Goal: Task Accomplishment & Management: Manage account settings

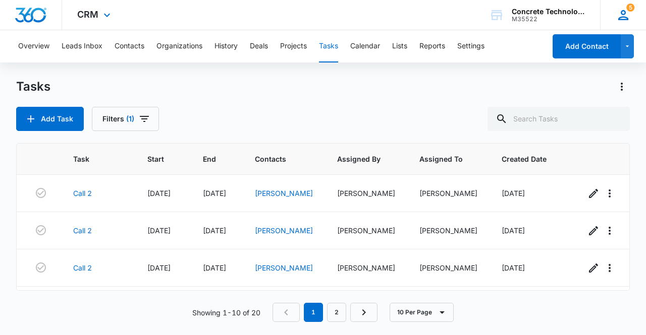
click at [628, 14] on icon at bounding box center [622, 15] width 15 height 15
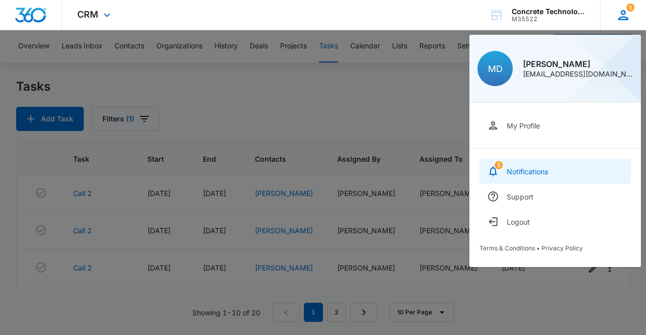
click at [570, 172] on link "5 Notifications" at bounding box center [554, 171] width 151 height 25
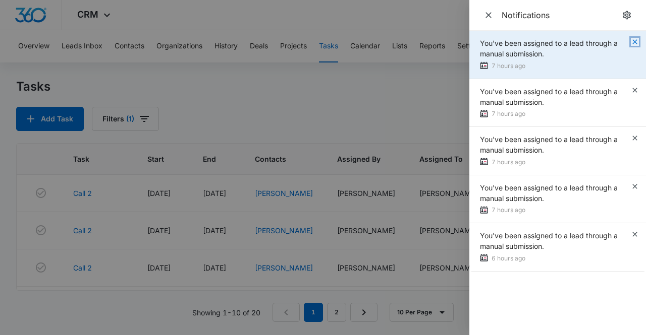
click at [634, 43] on icon "button" at bounding box center [634, 41] width 5 height 5
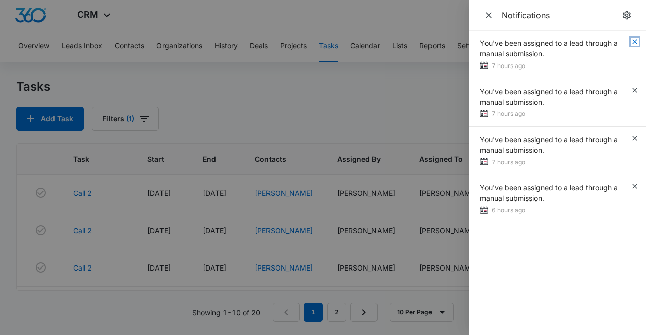
click at [634, 43] on icon "button" at bounding box center [634, 41] width 5 height 5
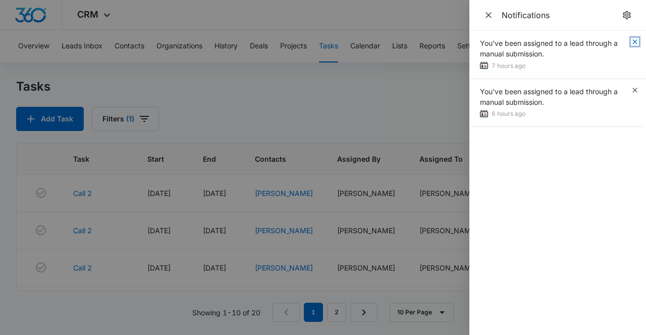
click at [634, 43] on icon "button" at bounding box center [634, 41] width 5 height 5
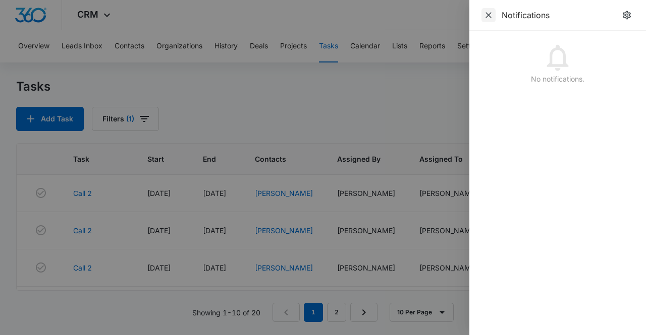
click at [494, 16] on span "Close" at bounding box center [488, 15] width 14 height 14
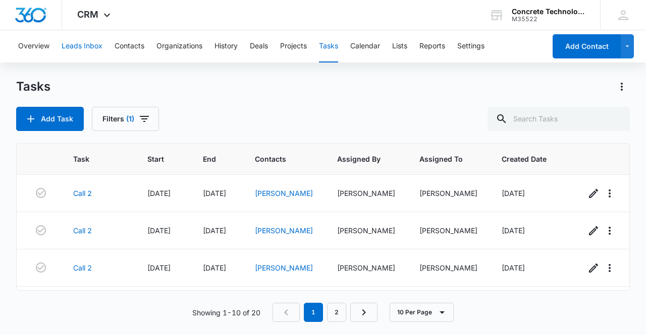
click at [83, 44] on button "Leads Inbox" at bounding box center [82, 46] width 41 height 32
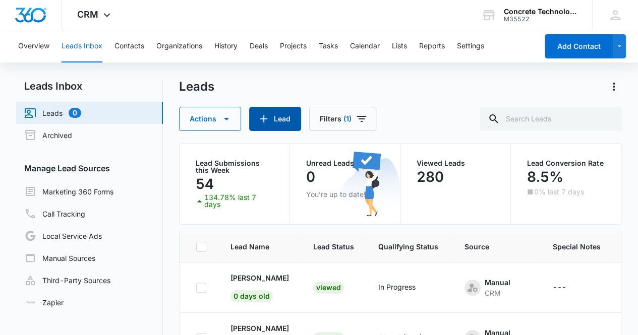
click at [268, 114] on button "Lead" at bounding box center [275, 119] width 52 height 24
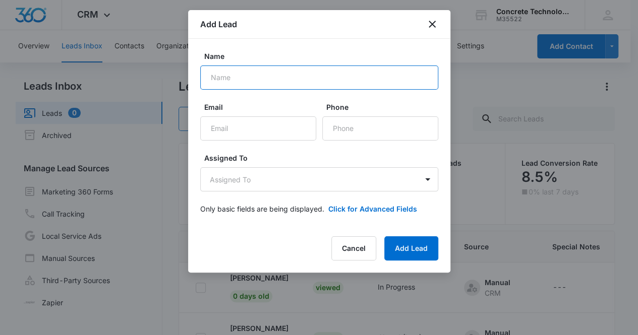
click at [261, 84] on input "Name" at bounding box center [319, 78] width 238 height 24
type input "[PERSON_NAME]"
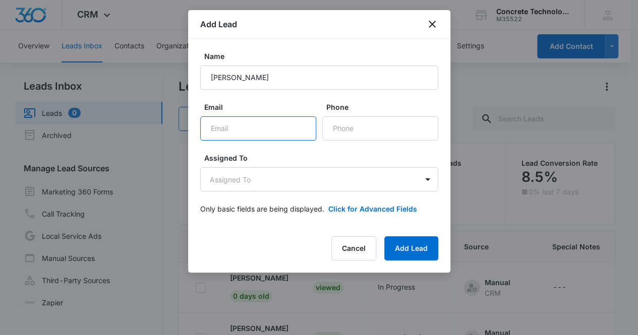
click at [235, 124] on input "Email" at bounding box center [258, 129] width 116 height 24
paste input "[EMAIL_ADDRESS][DOMAIN_NAME]"
type input "[EMAIL_ADDRESS][DOMAIN_NAME]"
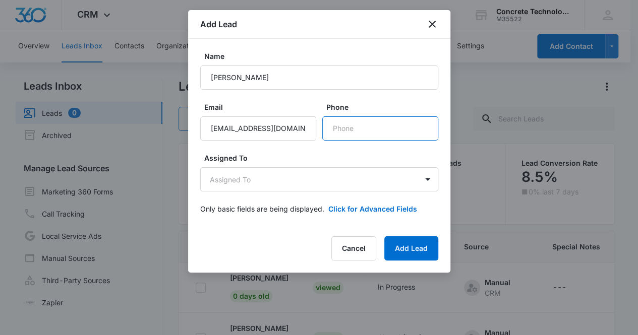
click at [358, 131] on input "Phone" at bounding box center [380, 129] width 116 height 24
paste input "[PHONE_NUMBER]"
type input "[PHONE_NUMBER]"
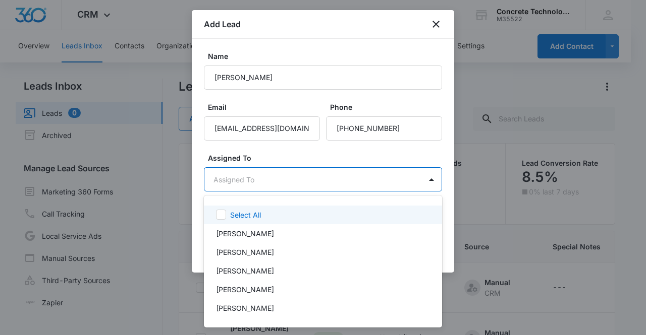
click at [264, 181] on body "CRM Apps Reputation Websites Forms CRM Email Social Content Ads Intelligence Fi…" at bounding box center [323, 167] width 646 height 335
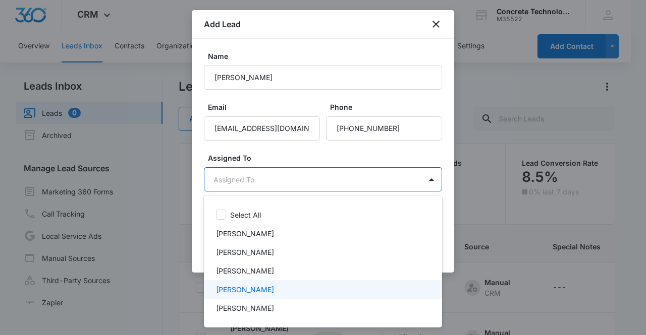
click at [268, 286] on div "[PERSON_NAME]" at bounding box center [322, 290] width 212 height 11
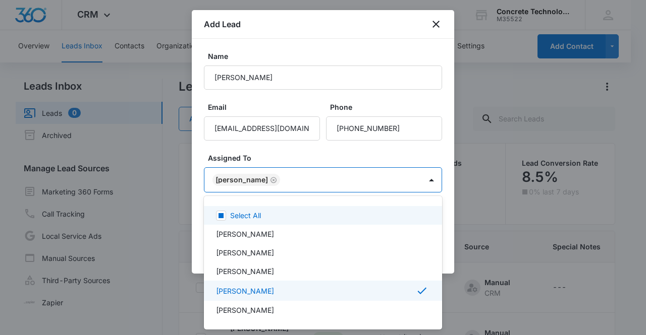
click at [242, 179] on div at bounding box center [323, 167] width 646 height 335
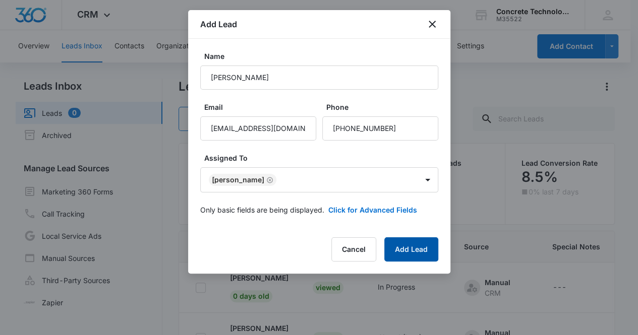
click at [410, 245] on button "Add Lead" at bounding box center [411, 250] width 54 height 24
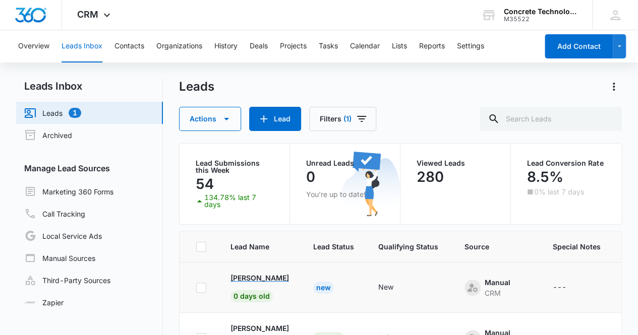
click at [264, 278] on p "[PERSON_NAME]" at bounding box center [260, 278] width 59 height 11
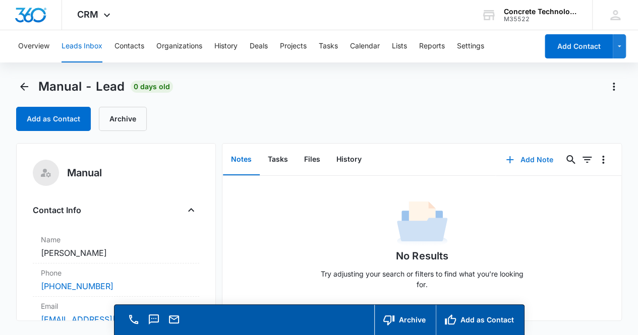
click at [521, 163] on button "Add Note" at bounding box center [529, 160] width 67 height 24
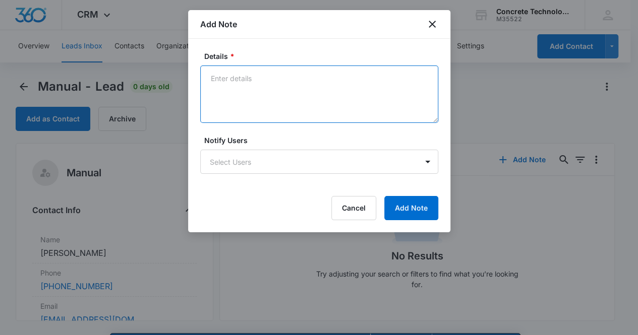
click at [233, 86] on textarea "Details *" at bounding box center [319, 95] width 238 height 58
type textarea "Voicemail, email & text"
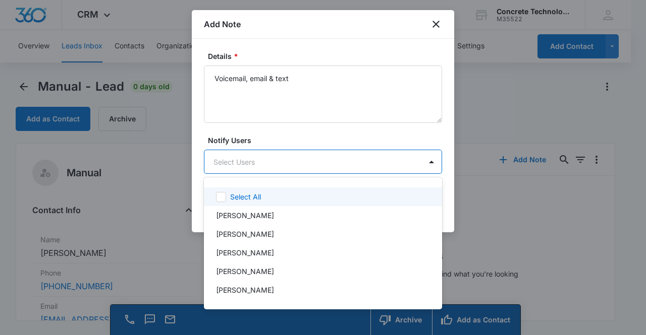
click at [252, 163] on body "CRM Apps Reputation Websites Forms CRM Email Social Content Ads Intelligence Fi…" at bounding box center [323, 167] width 646 height 335
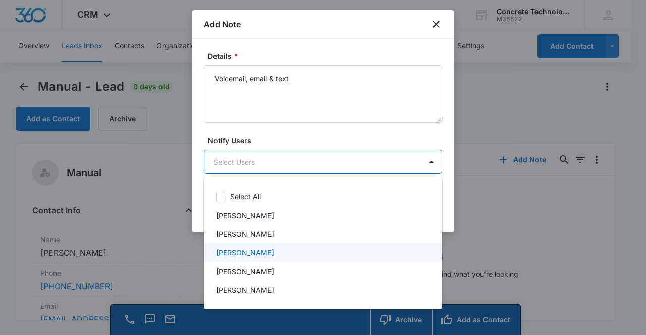
click at [268, 253] on div "[PERSON_NAME]" at bounding box center [322, 253] width 212 height 11
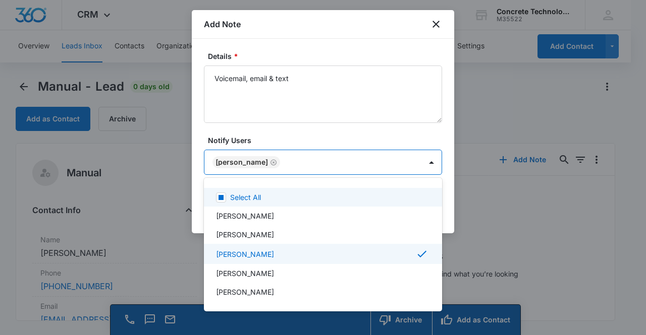
click at [241, 164] on div at bounding box center [323, 167] width 646 height 335
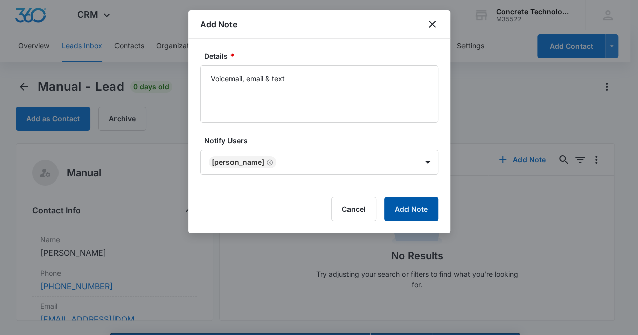
click at [400, 208] on button "Add Note" at bounding box center [411, 209] width 54 height 24
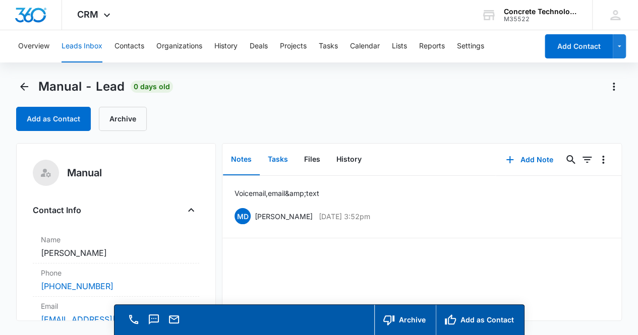
click at [282, 159] on button "Tasks" at bounding box center [278, 159] width 36 height 31
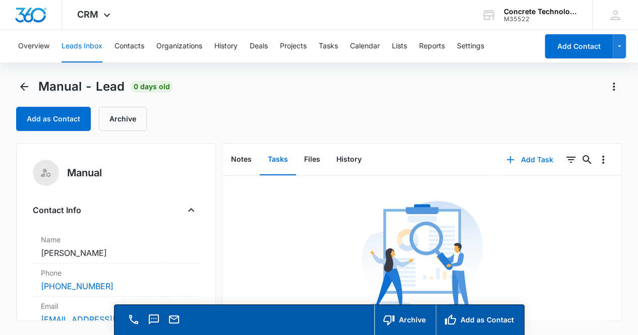
click at [522, 165] on button "Add Task" at bounding box center [529, 160] width 67 height 24
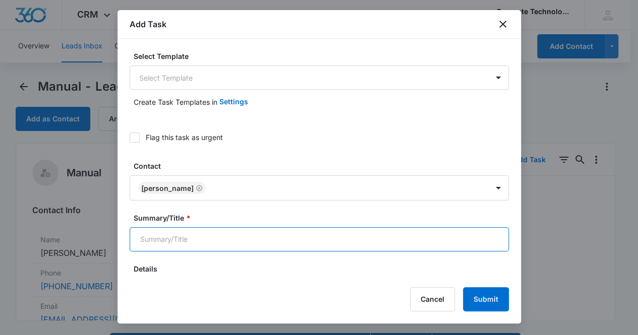
click at [280, 232] on input "Summary/Title *" at bounding box center [319, 240] width 379 height 24
type input "Call 2"
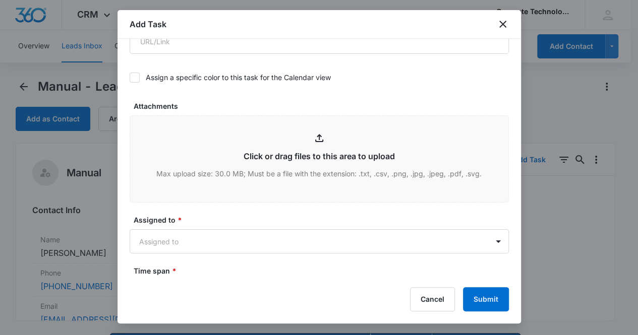
scroll to position [466, 0]
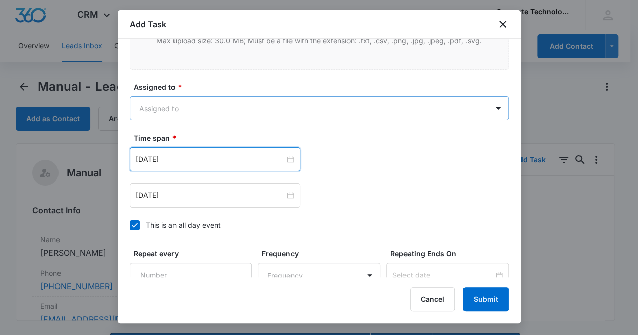
click at [151, 105] on body "CRM Apps Reputation Websites Forms CRM Email Social Content Ads Intelligence Fi…" at bounding box center [319, 182] width 638 height 364
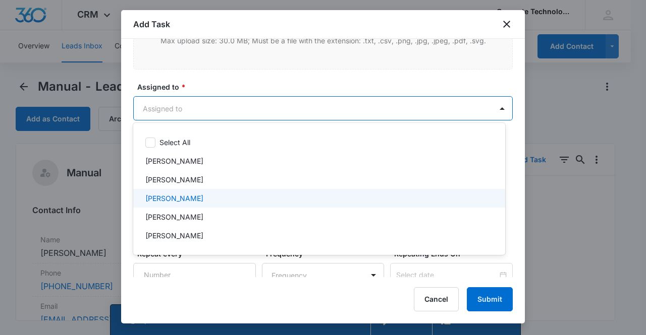
click at [203, 191] on div "[PERSON_NAME]" at bounding box center [319, 198] width 372 height 19
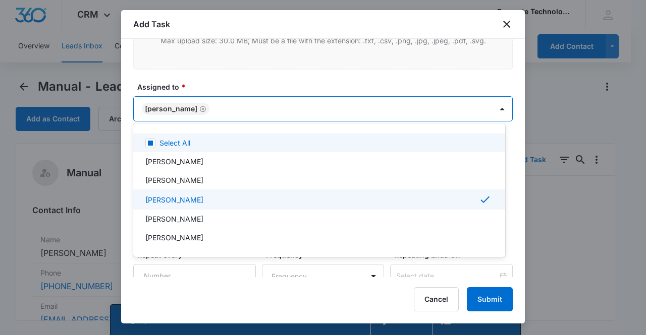
click at [167, 106] on div at bounding box center [323, 167] width 646 height 335
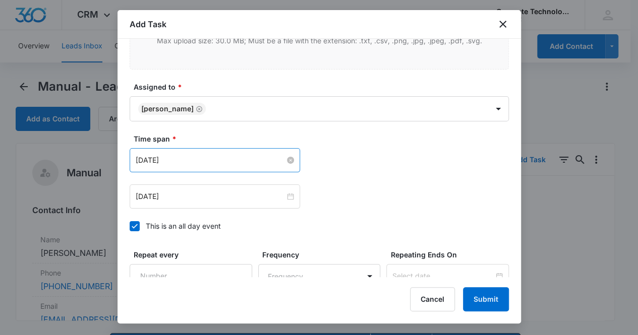
click at [214, 161] on input "[DATE]" at bounding box center [210, 160] width 149 height 11
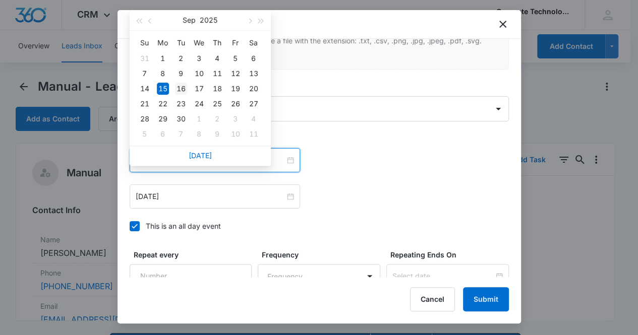
type input "[DATE]"
click at [185, 89] on div "16" at bounding box center [181, 89] width 12 height 12
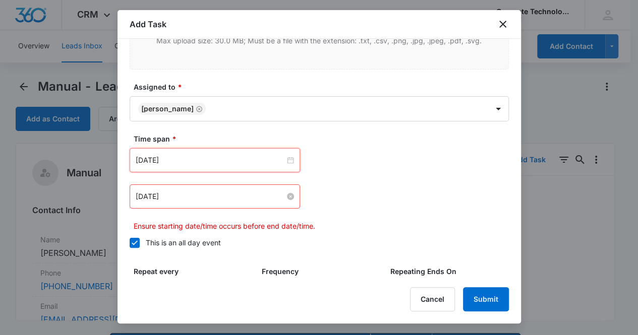
click at [220, 191] on input "[DATE]" at bounding box center [210, 196] width 149 height 11
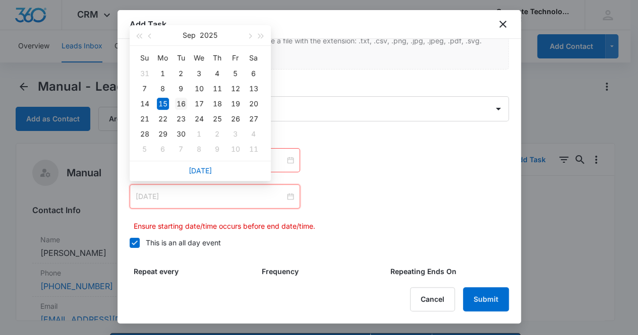
type input "[DATE]"
click at [179, 105] on div "16" at bounding box center [181, 104] width 12 height 12
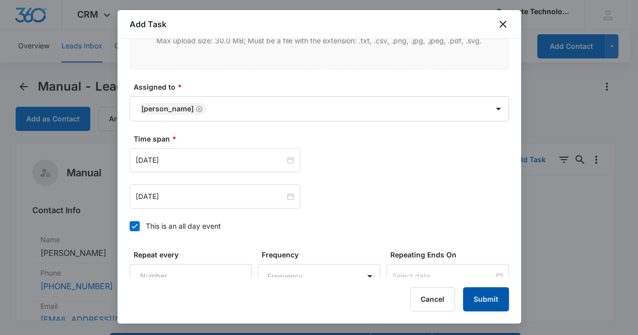
click at [488, 297] on button "Submit" at bounding box center [486, 300] width 46 height 24
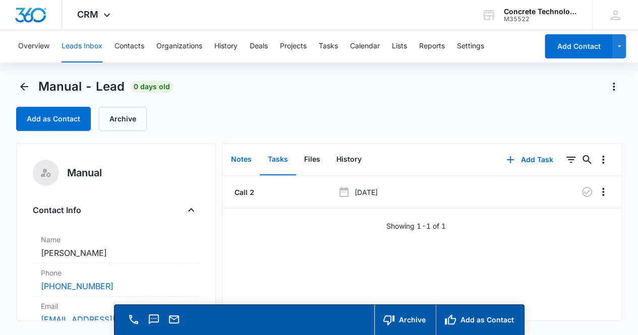
click at [244, 161] on button "Notes" at bounding box center [241, 159] width 37 height 31
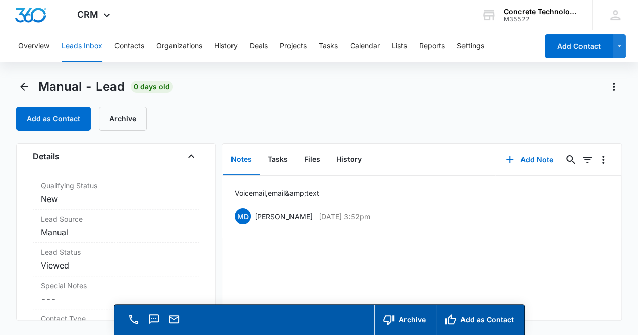
scroll to position [272, 0]
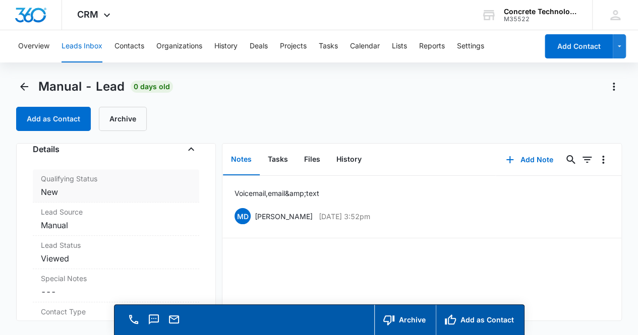
click at [131, 189] on dd "Cancel Save Changes New" at bounding box center [116, 192] width 151 height 12
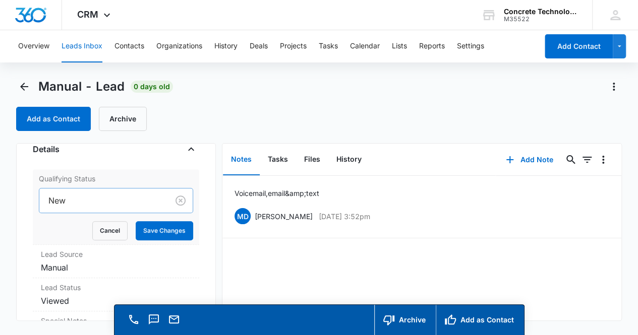
click at [120, 198] on div at bounding box center [101, 201] width 107 height 14
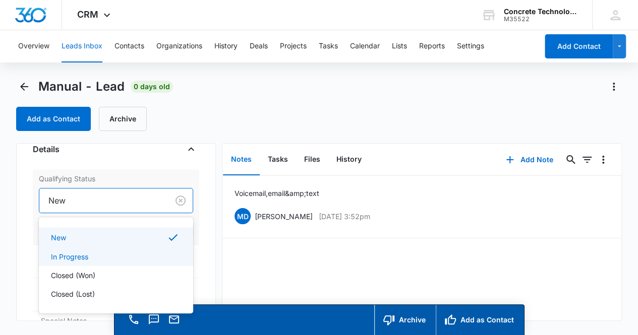
click at [88, 253] on p "In Progress" at bounding box center [69, 257] width 37 height 11
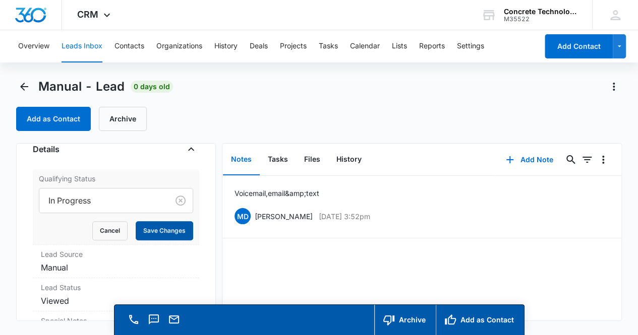
click at [159, 229] on button "Save Changes" at bounding box center [165, 230] width 58 height 19
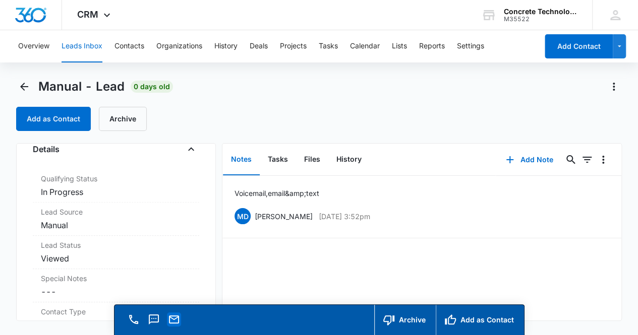
click at [174, 320] on icon "Email" at bounding box center [174, 320] width 12 height 12
click at [23, 84] on icon "Back" at bounding box center [24, 87] width 8 height 8
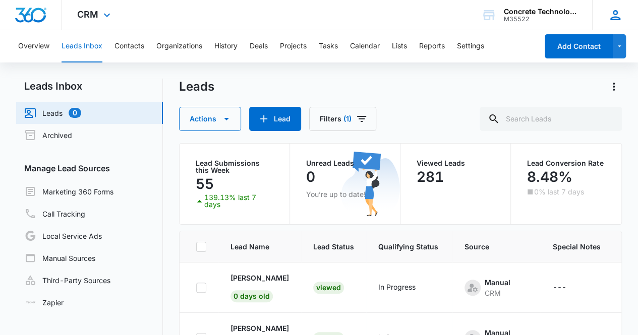
click at [614, 17] on icon at bounding box center [615, 15] width 10 height 10
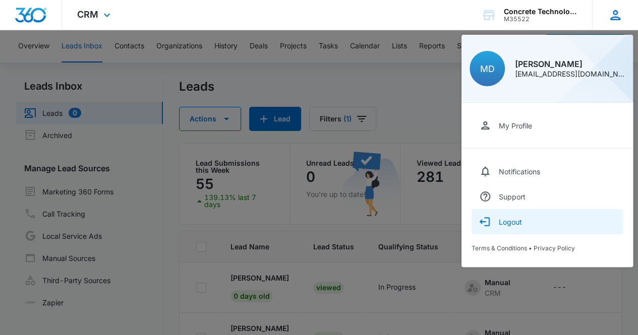
click at [521, 225] on div "Logout" at bounding box center [510, 222] width 23 height 9
